Goal: Task Accomplishment & Management: Manage account settings

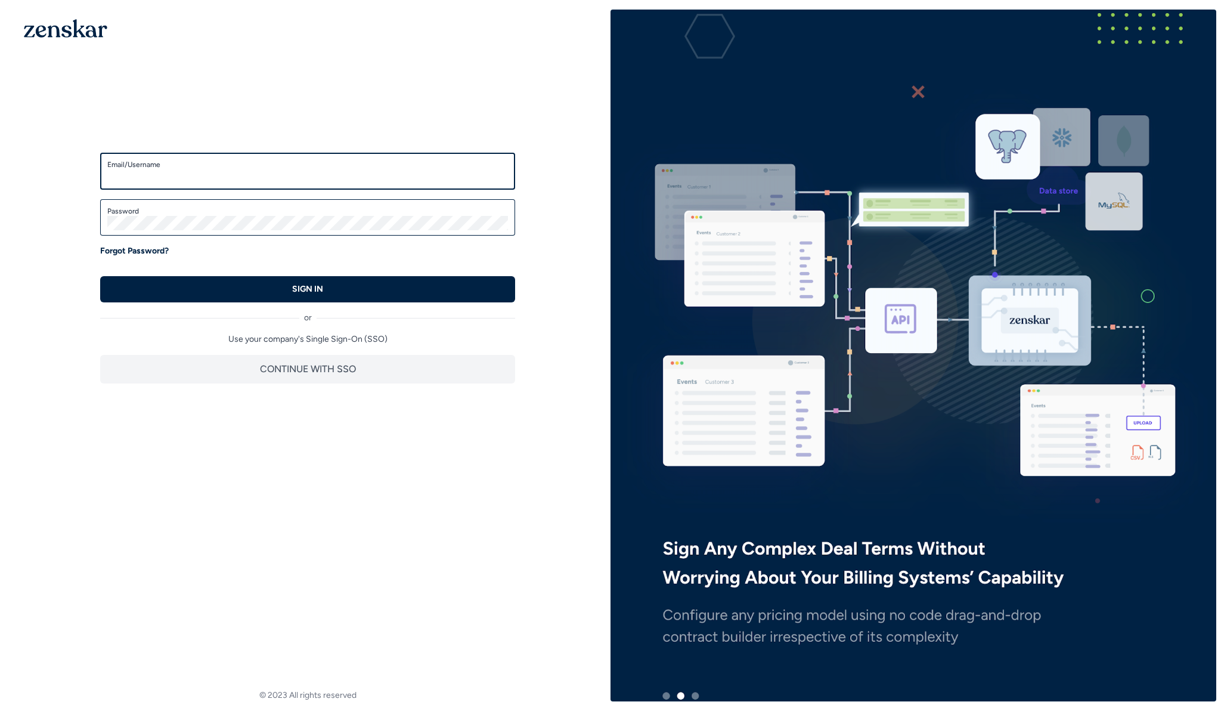
type input "**********"
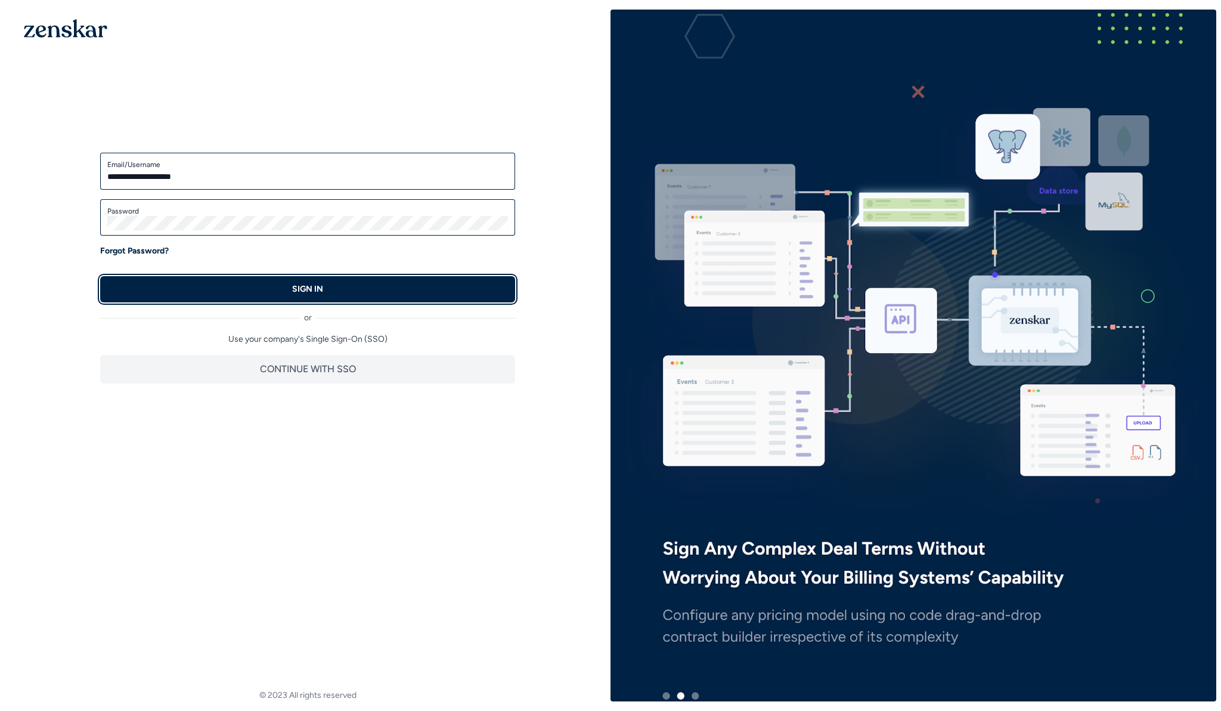
click at [214, 283] on button "SIGN IN" at bounding box center [307, 289] width 415 height 26
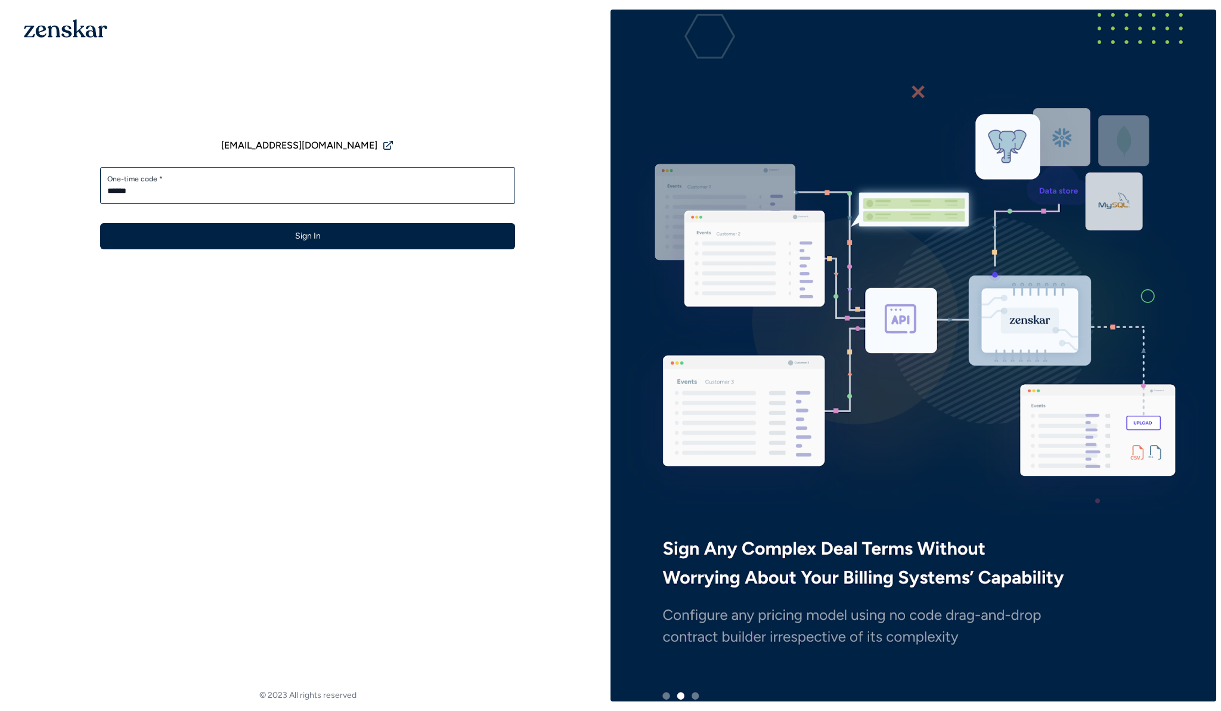
type input "******"
click at [100, 223] on button "Sign In" at bounding box center [307, 236] width 415 height 26
